Goal: Task Accomplishment & Management: Use online tool/utility

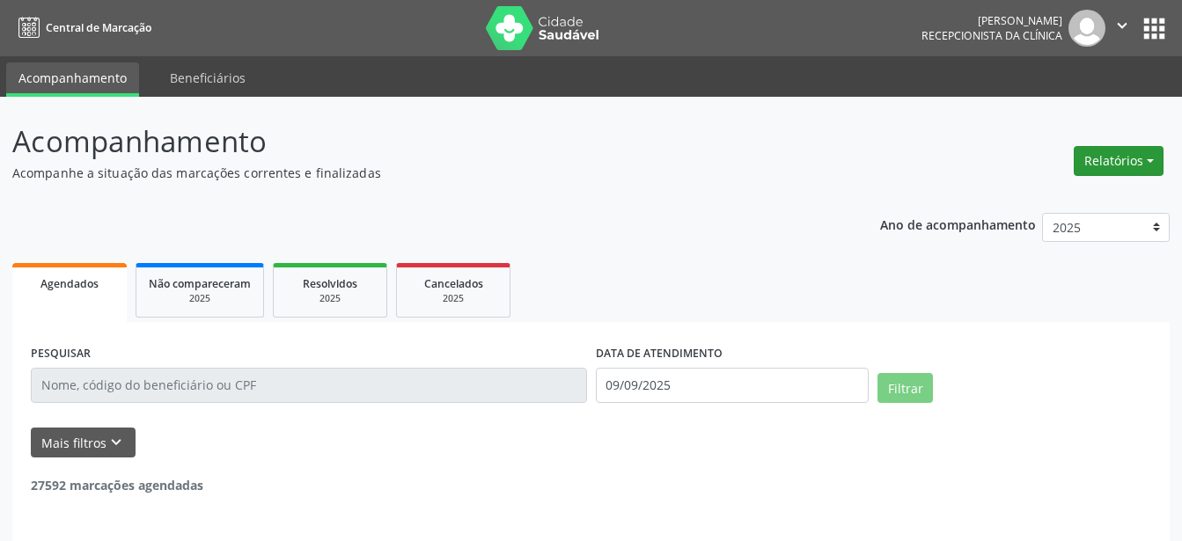
click at [1134, 157] on button "Relatórios" at bounding box center [1119, 161] width 90 height 30
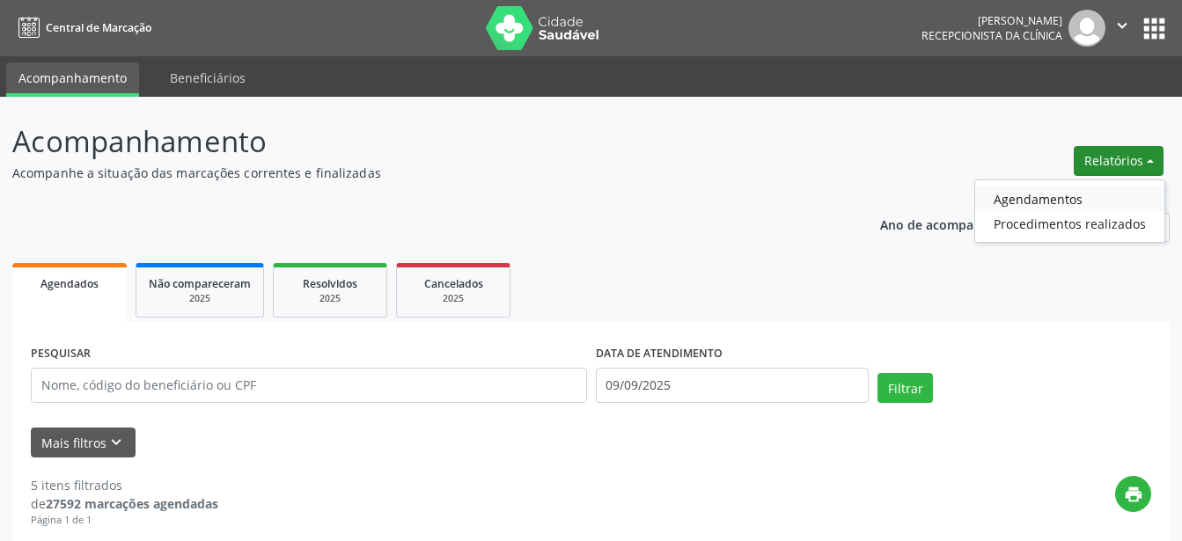
click at [1082, 201] on link "Agendamentos" at bounding box center [1069, 199] width 189 height 25
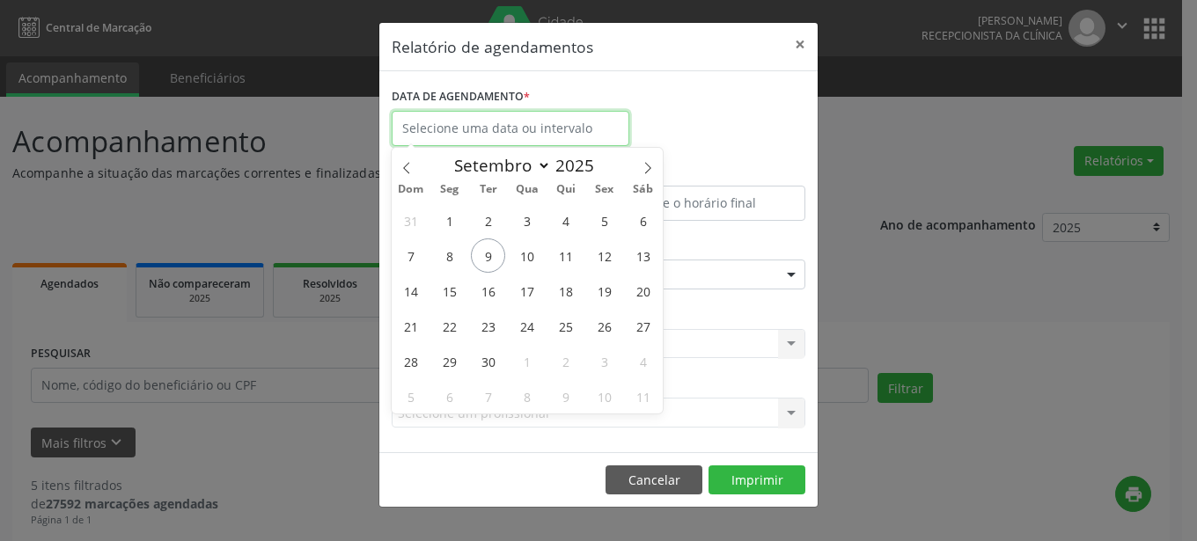
click at [560, 131] on input "text" at bounding box center [511, 128] width 238 height 35
click at [493, 220] on span "2" at bounding box center [488, 220] width 34 height 34
type input "[DATE]"
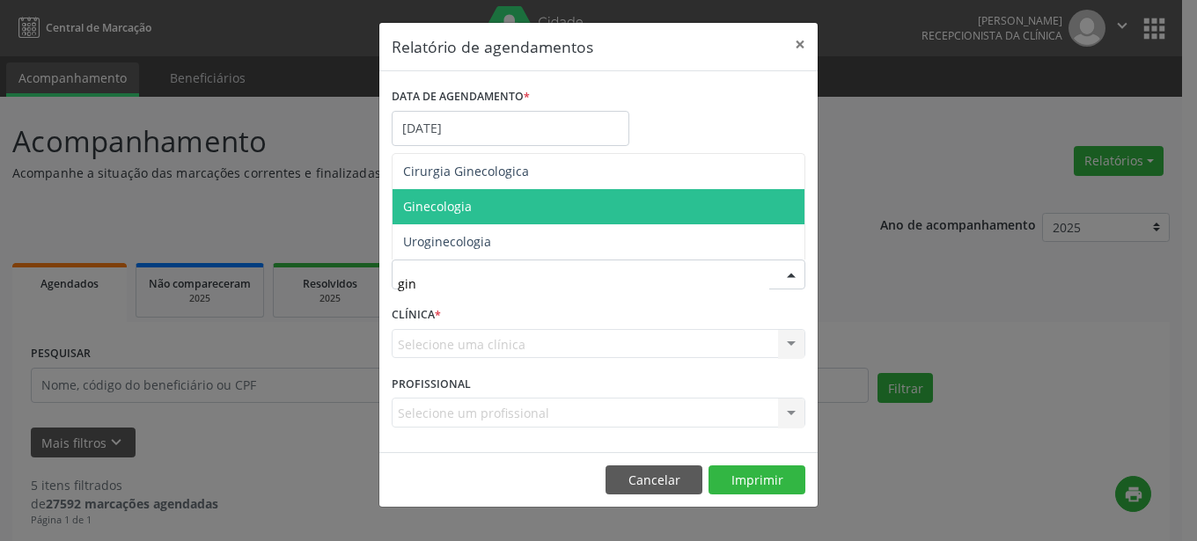
click at [426, 207] on span "Ginecologia" at bounding box center [437, 206] width 69 height 17
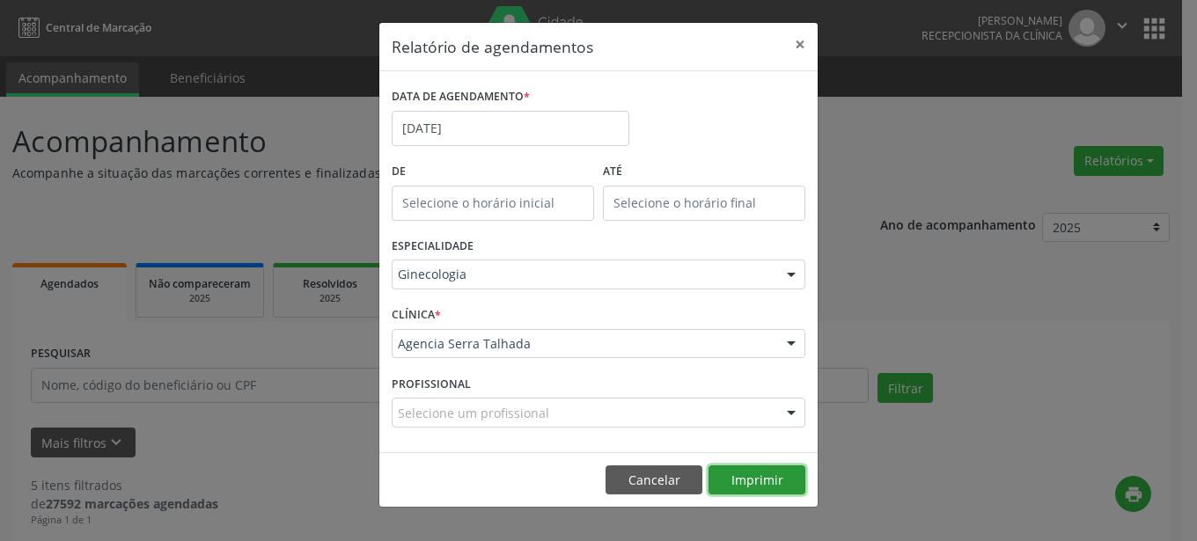
click at [785, 483] on button "Imprimir" at bounding box center [757, 481] width 97 height 30
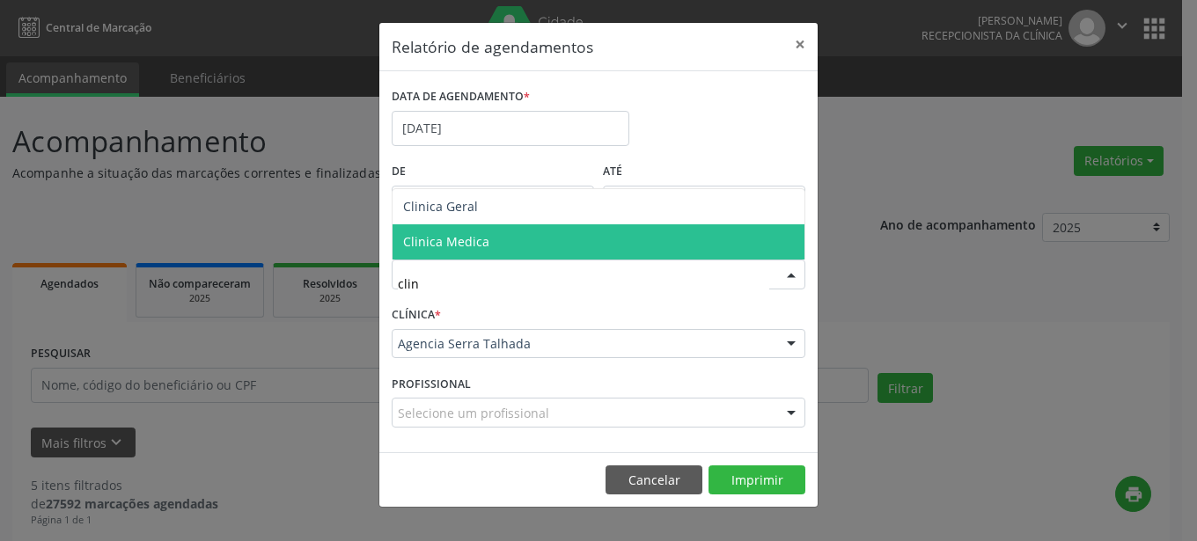
click at [501, 240] on span "Clinica Medica" at bounding box center [599, 241] width 412 height 35
type input "clin"
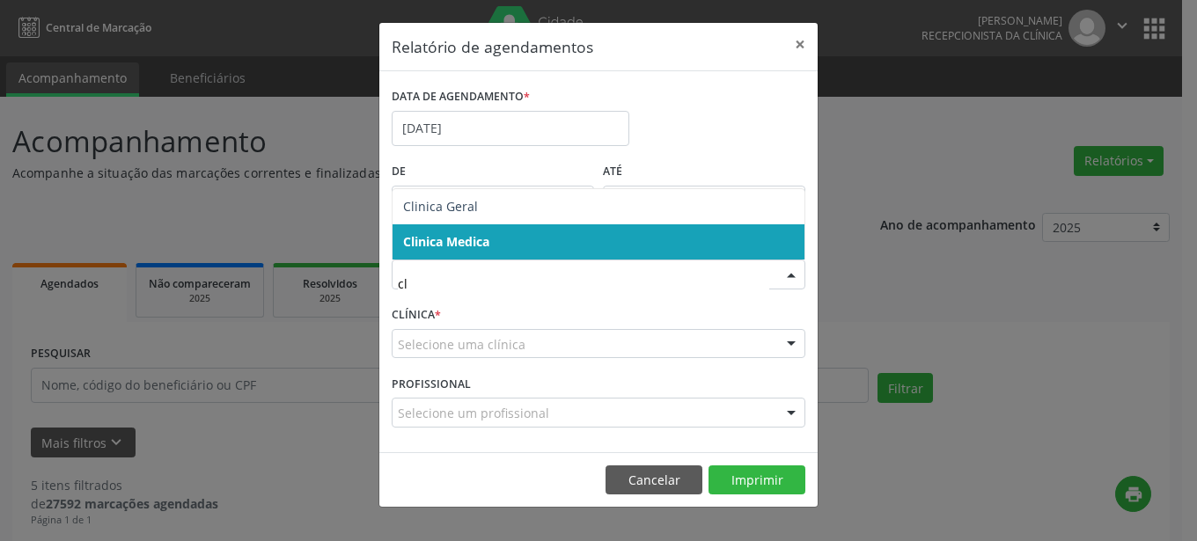
type input "cli"
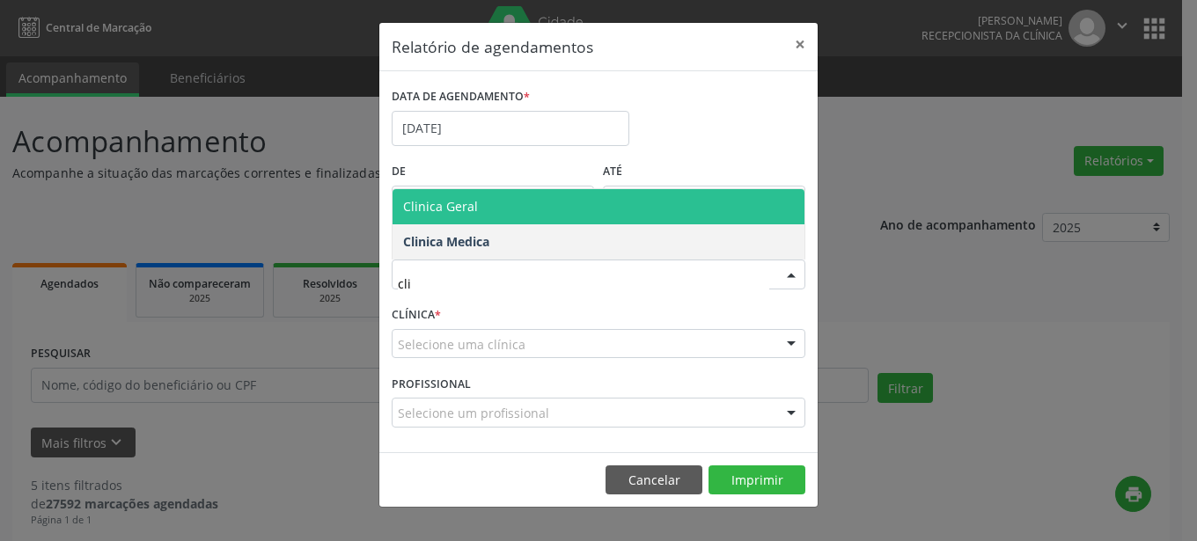
click at [497, 207] on span "Clinica Geral" at bounding box center [599, 206] width 412 height 35
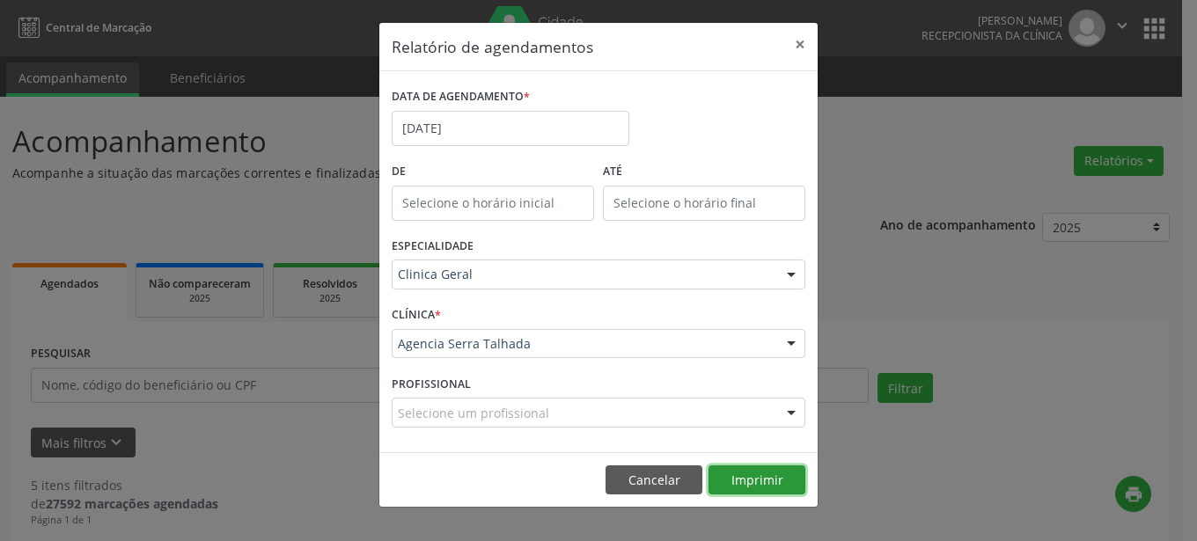
click at [777, 483] on button "Imprimir" at bounding box center [757, 481] width 97 height 30
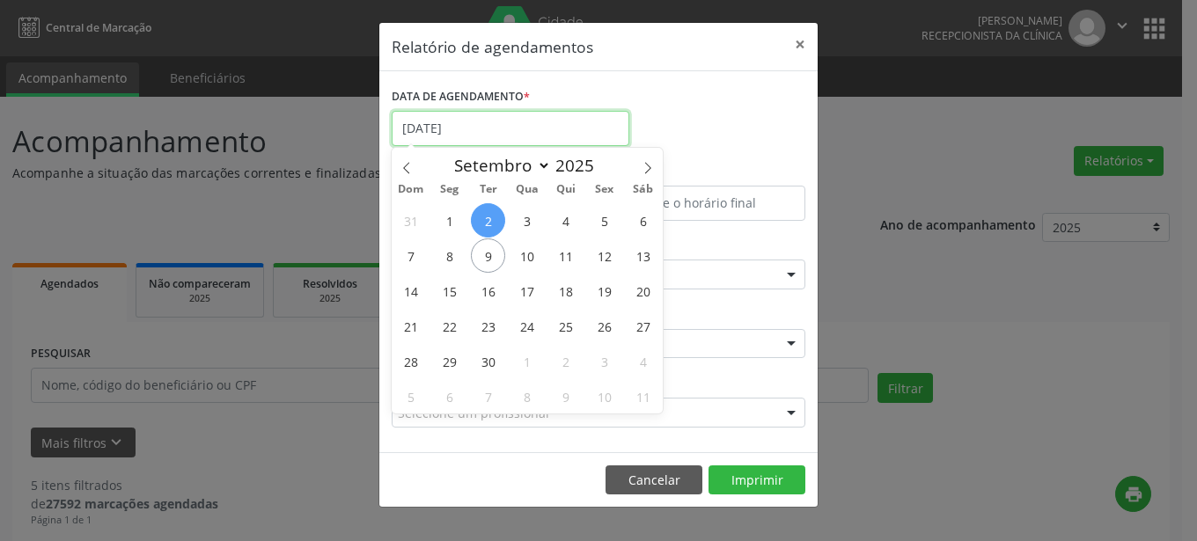
click at [506, 130] on input "[DATE]" at bounding box center [511, 128] width 238 height 35
click at [484, 264] on span "9" at bounding box center [488, 256] width 34 height 34
type input "09/09/2025"
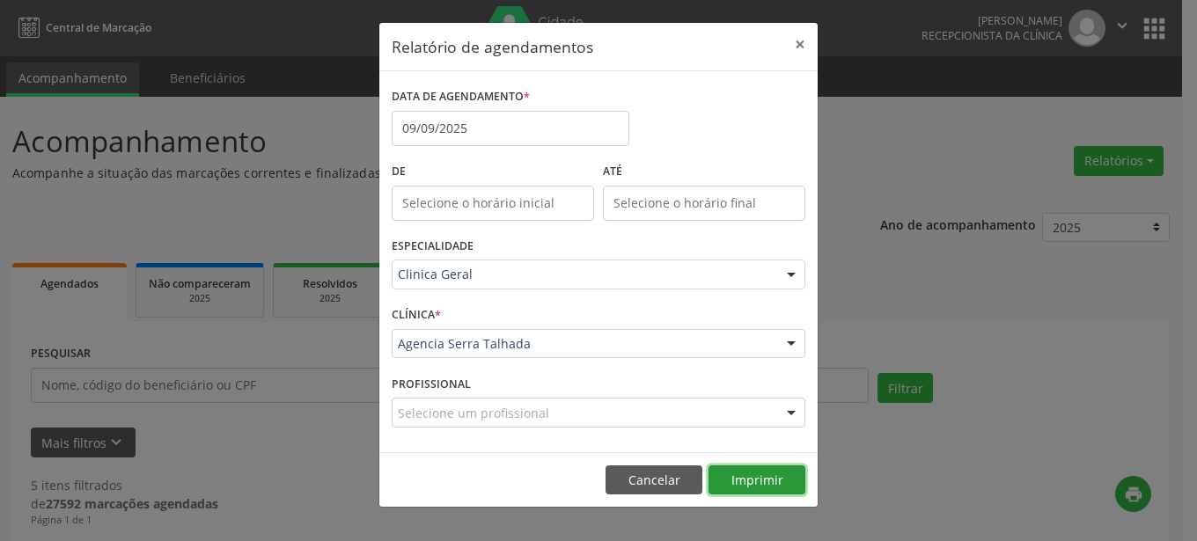
click at [761, 482] on button "Imprimir" at bounding box center [757, 481] width 97 height 30
